Goal: Navigation & Orientation: Find specific page/section

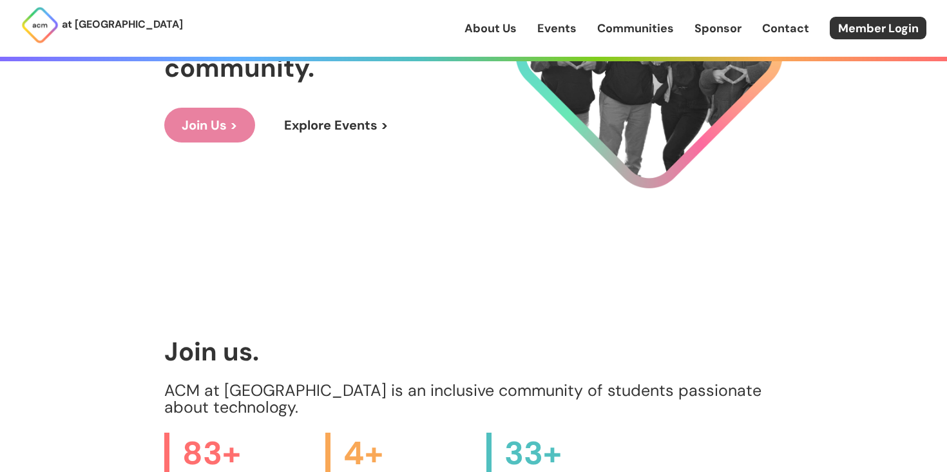
scroll to position [202, 0]
click at [212, 138] on link "Join Us >" at bounding box center [209, 124] width 91 height 35
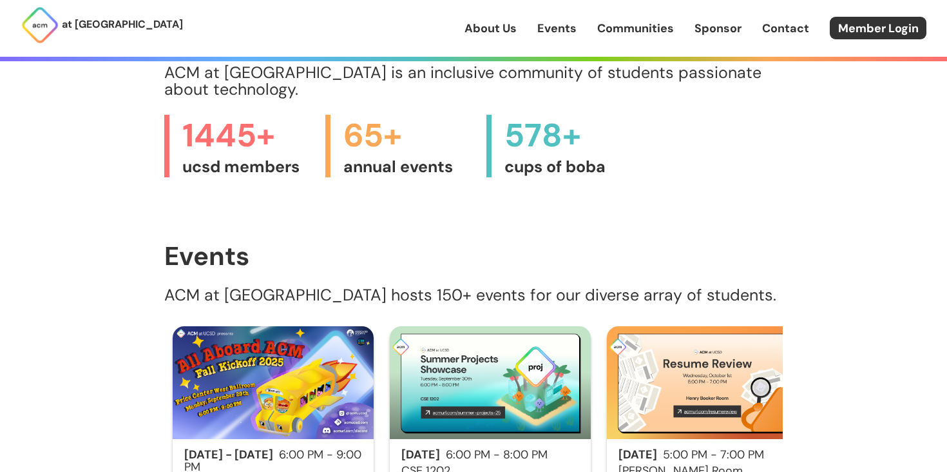
scroll to position [551, 0]
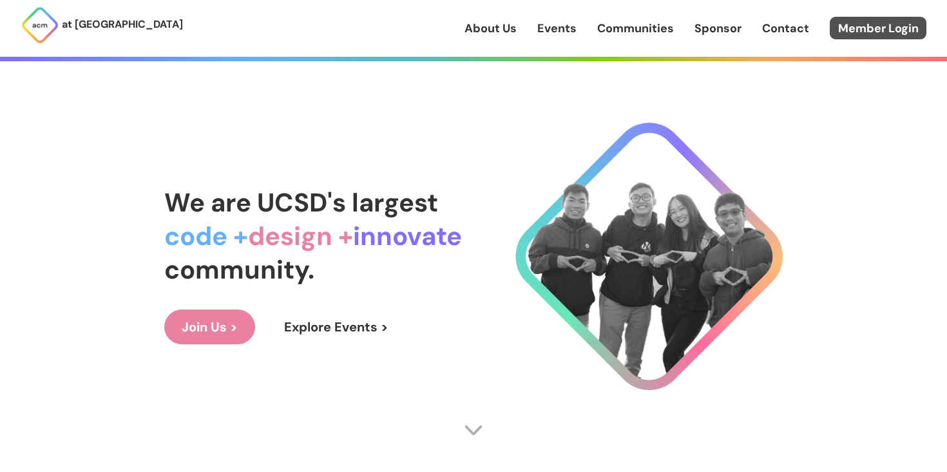
click at [843, 27] on link "Member Login" at bounding box center [878, 28] width 97 height 23
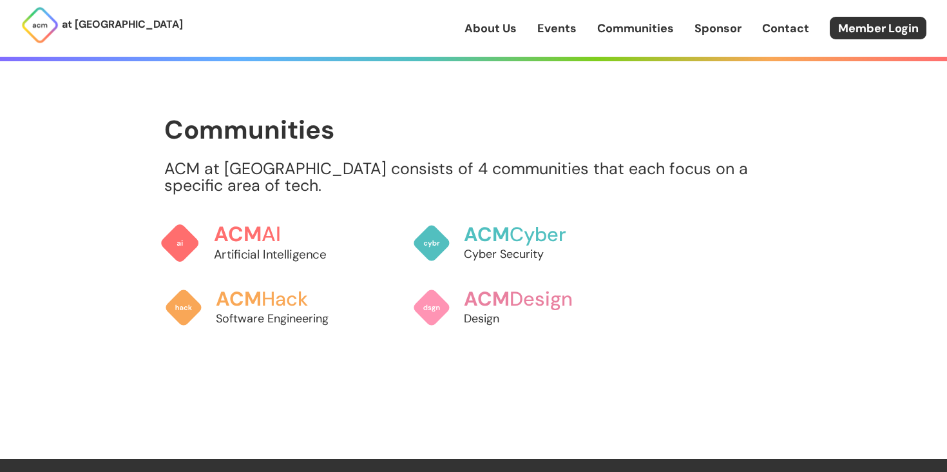
click at [273, 223] on h3 "ACM AI" at bounding box center [285, 234] width 142 height 23
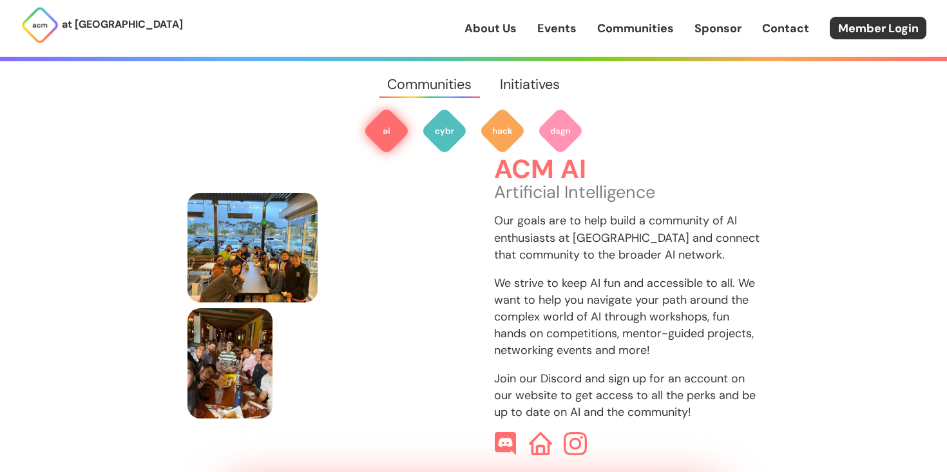
scroll to position [436, 0]
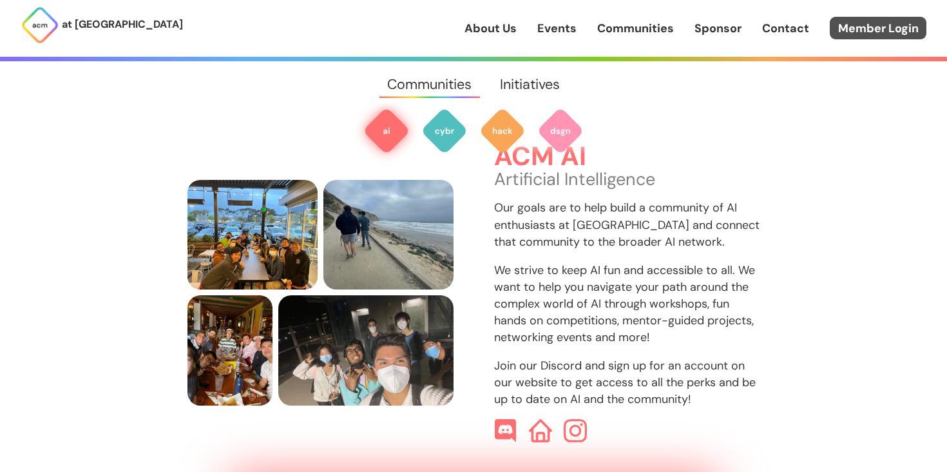
click at [891, 29] on link "Member Login" at bounding box center [878, 28] width 97 height 23
